Goal: Information Seeking & Learning: Learn about a topic

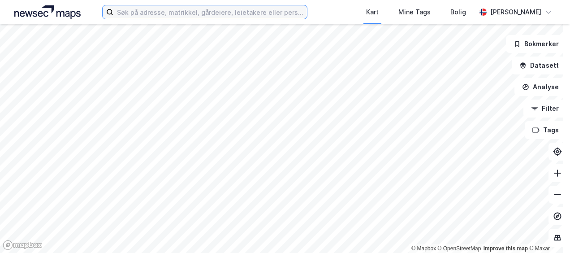
click at [188, 16] on input at bounding box center [209, 11] width 193 height 13
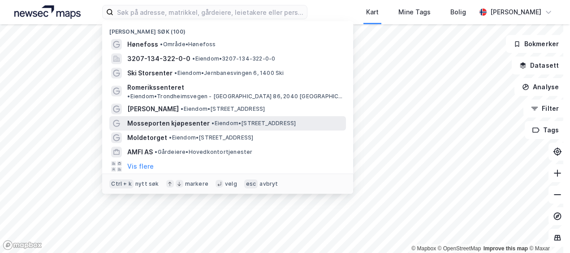
click at [197, 118] on span "Mosseporten kjøpesenter" at bounding box center [168, 123] width 82 height 11
